Goal: Navigation & Orientation: Find specific page/section

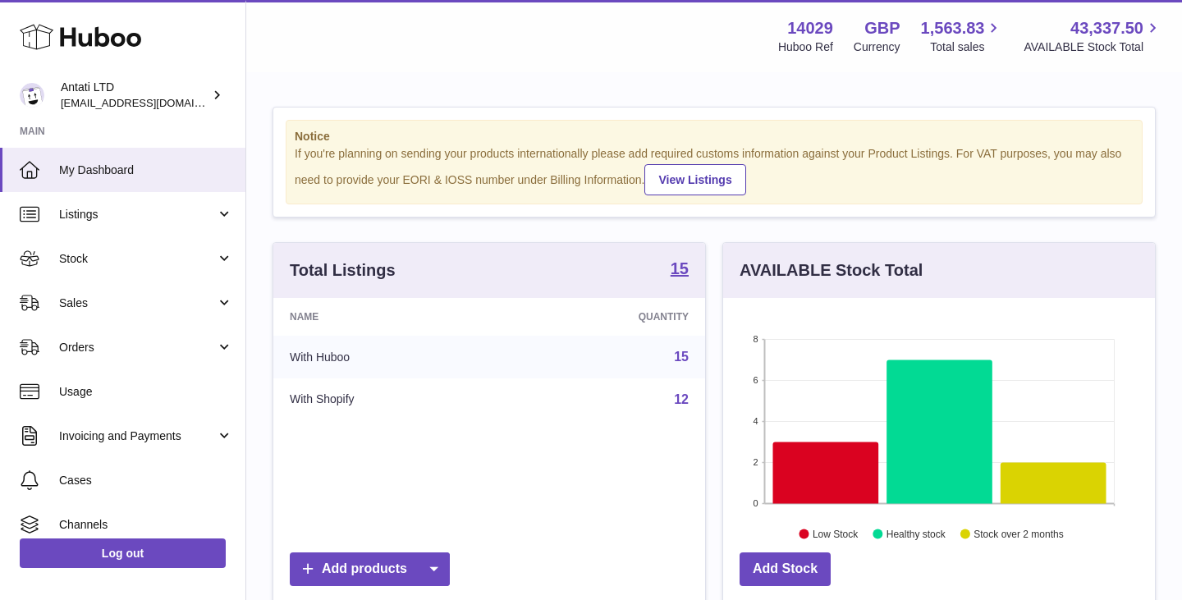
scroll to position [256, 432]
click at [844, 470] on icon at bounding box center [826, 473] width 106 height 62
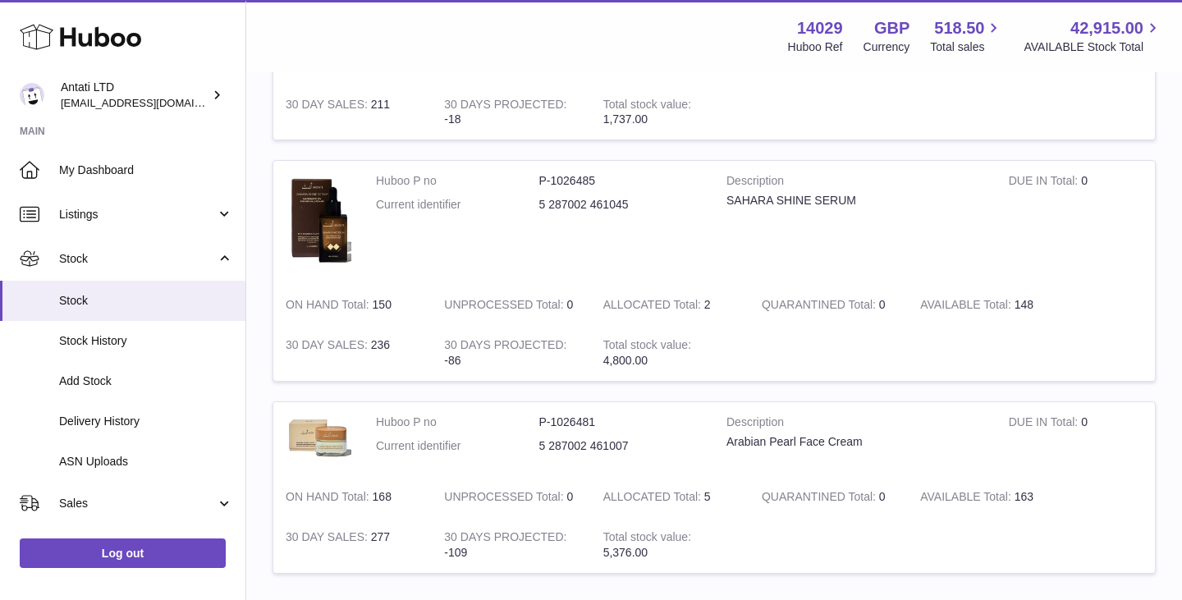
scroll to position [361, 0]
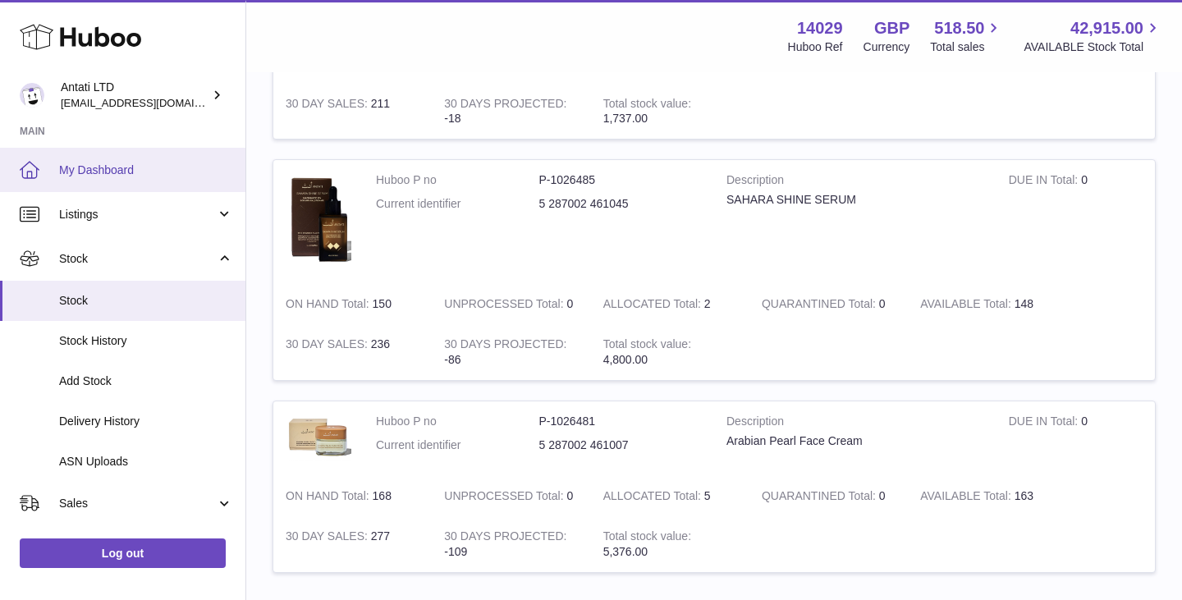
click at [131, 181] on link "My Dashboard" at bounding box center [123, 170] width 246 height 44
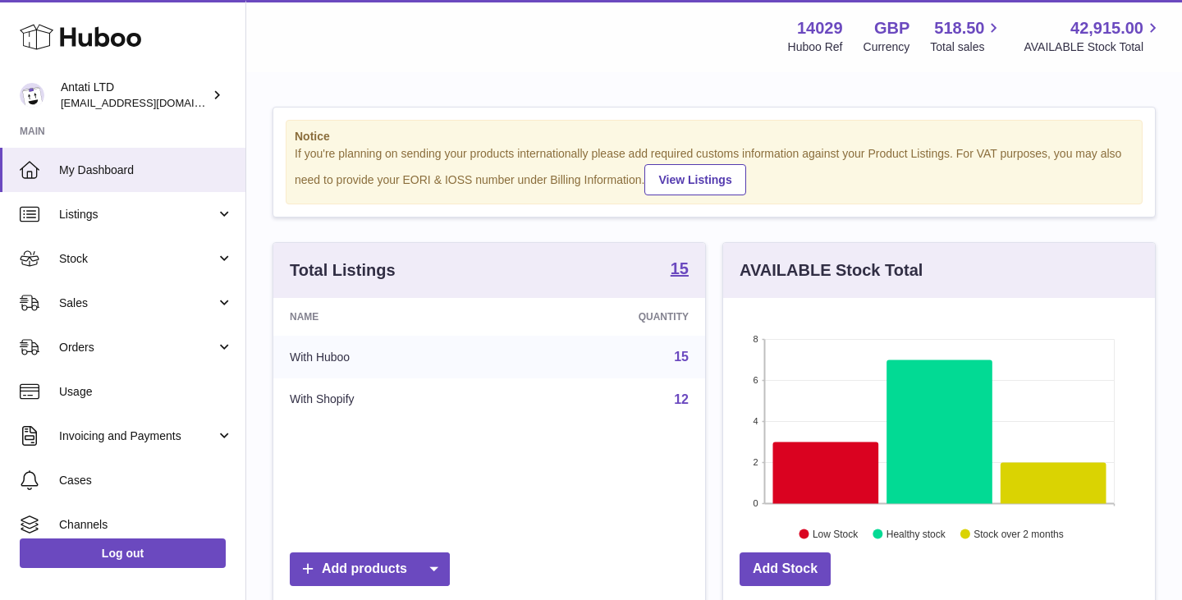
scroll to position [256, 432]
click at [938, 397] on icon at bounding box center [940, 432] width 106 height 144
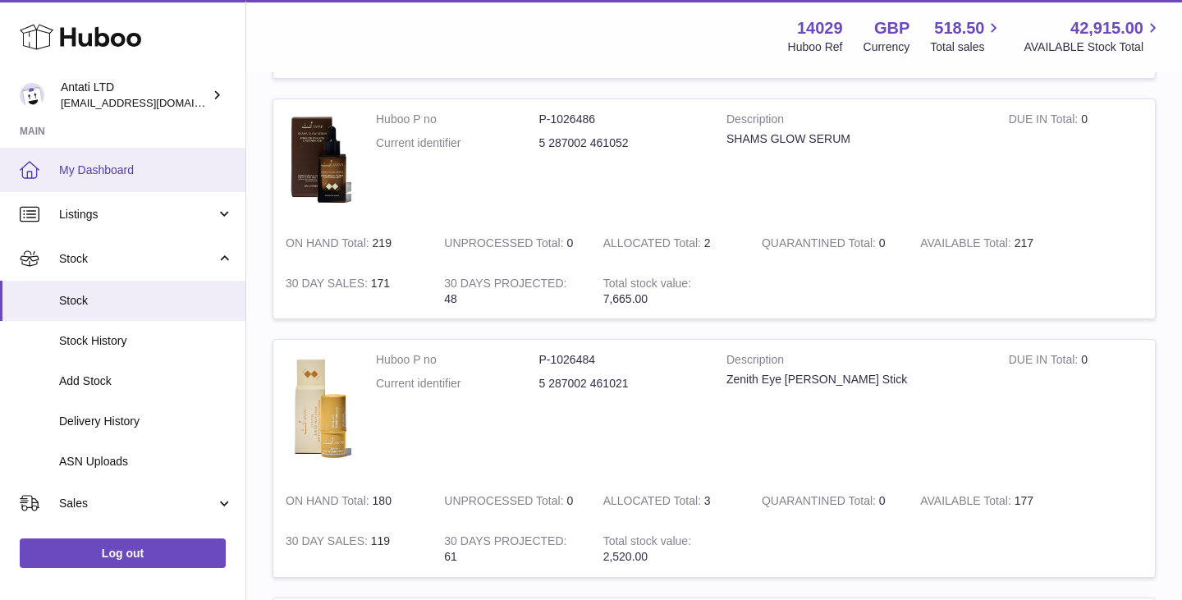
scroll to position [1377, 0]
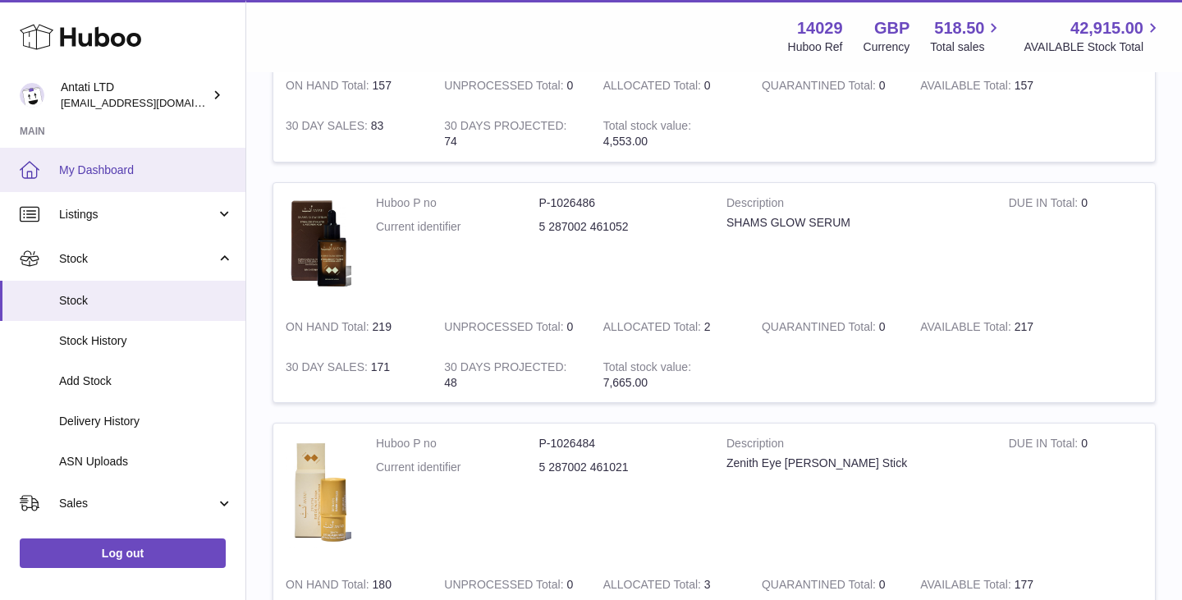
click at [103, 158] on link "My Dashboard" at bounding box center [123, 170] width 246 height 44
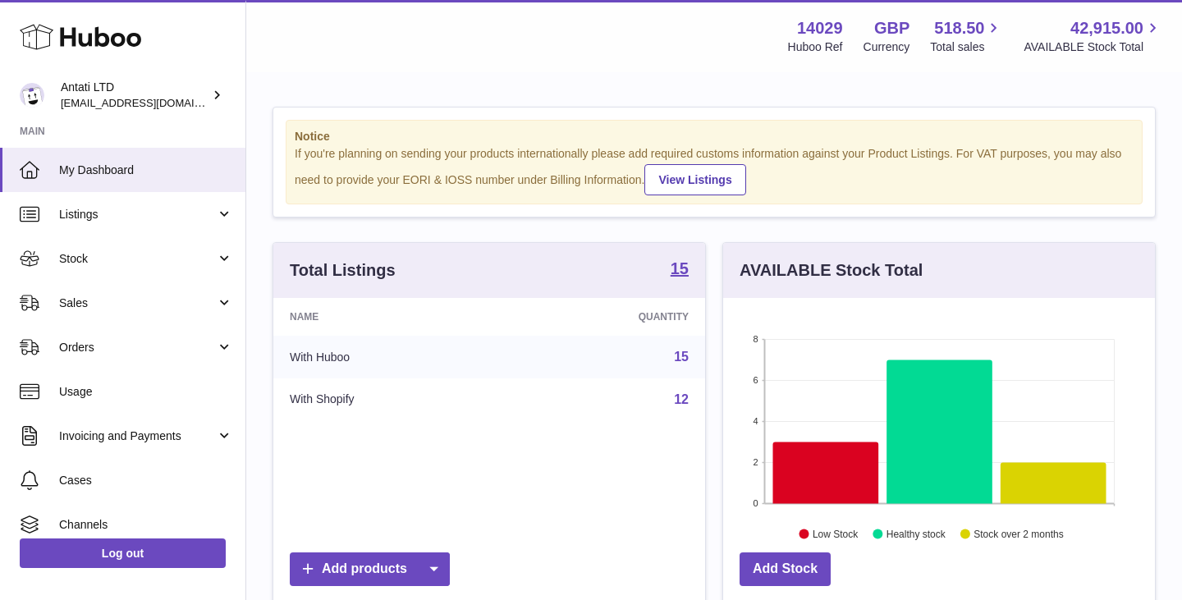
scroll to position [256, 432]
